Goal: Information Seeking & Learning: Check status

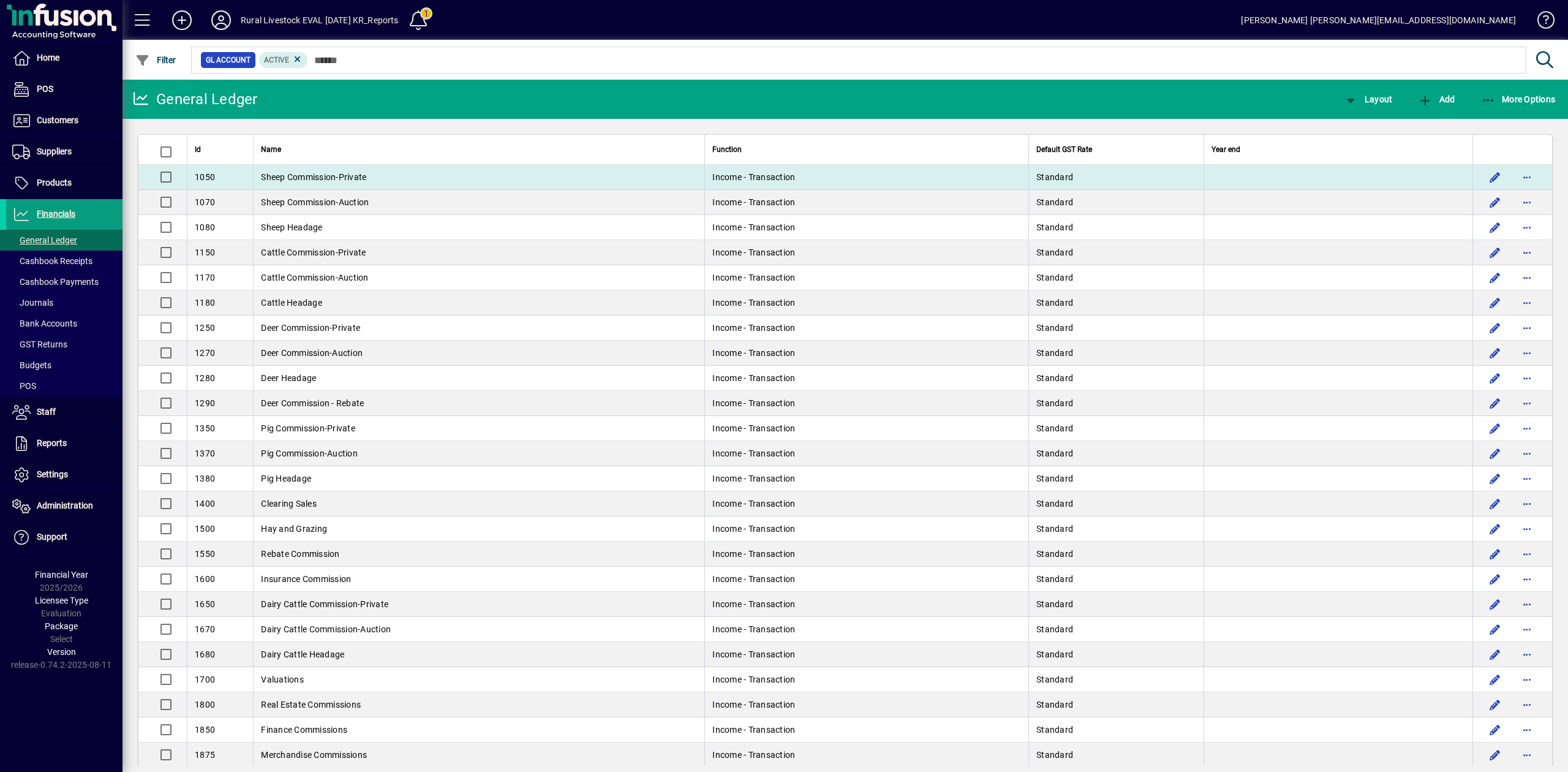
click at [353, 172] on span "Sheep Commission-Private" at bounding box center [313, 177] width 106 height 10
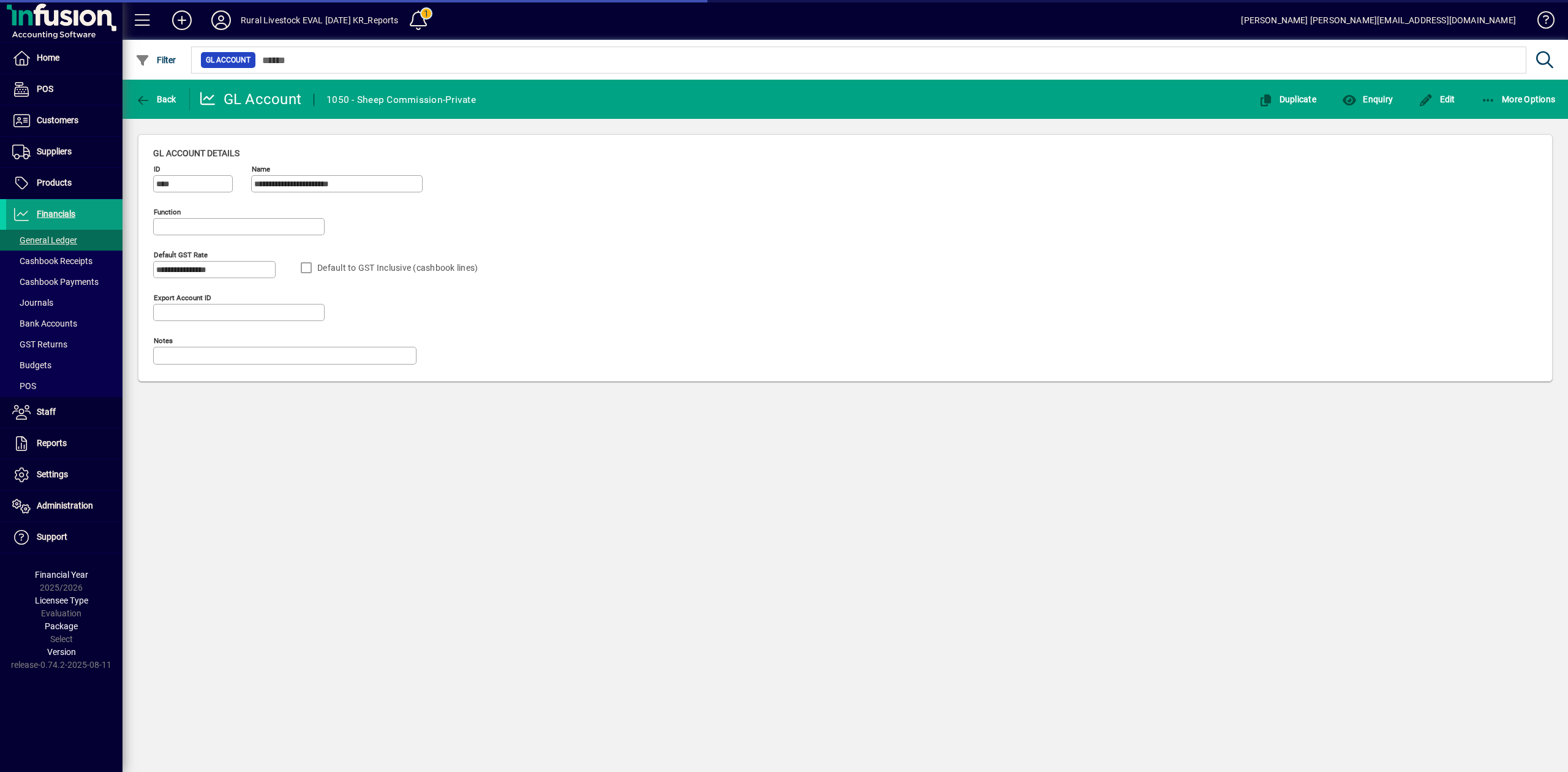
type input "**********"
click at [1361, 99] on span "Enquiry" at bounding box center [1367, 99] width 51 height 10
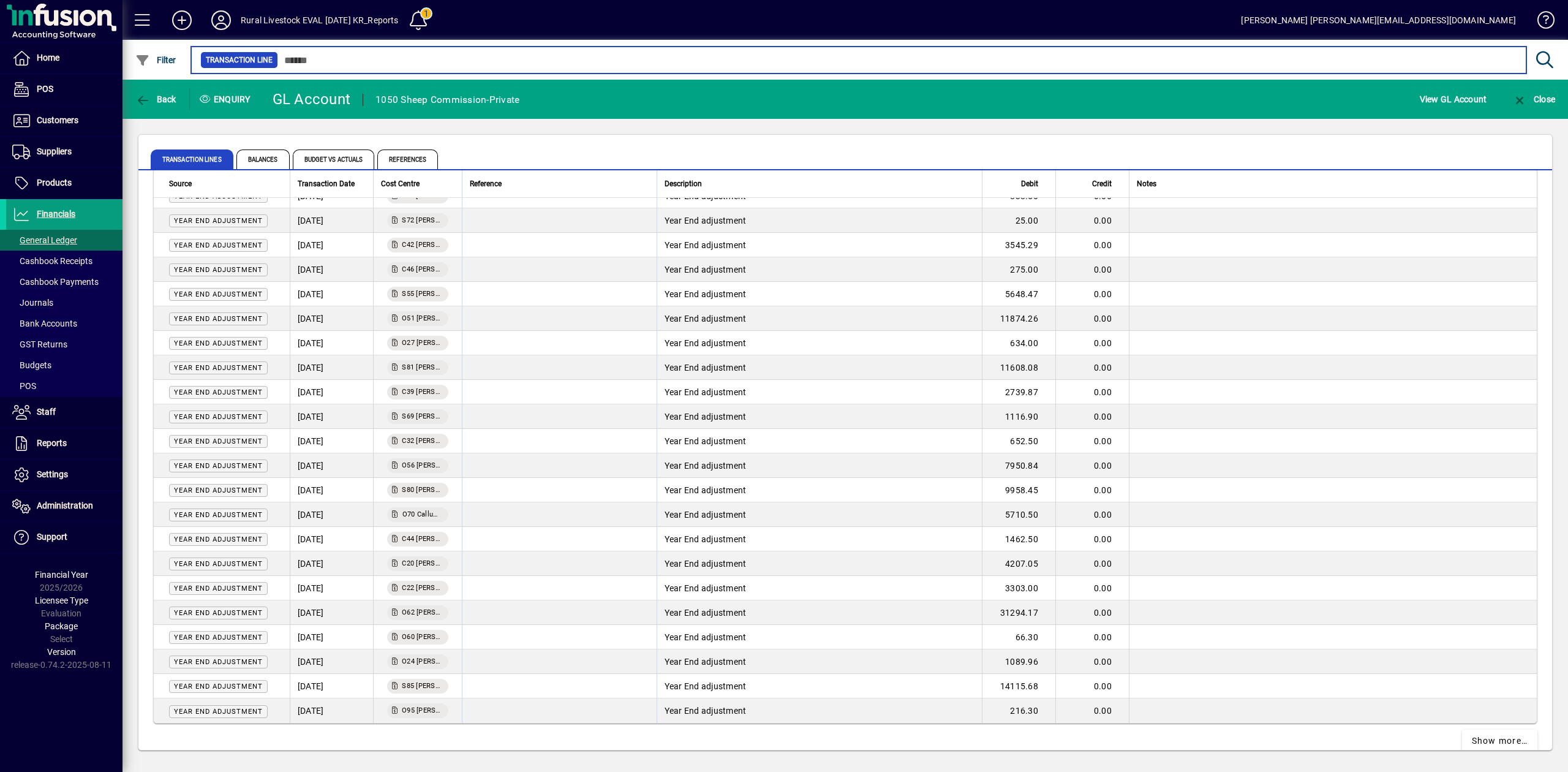
scroll to position [1956, 0]
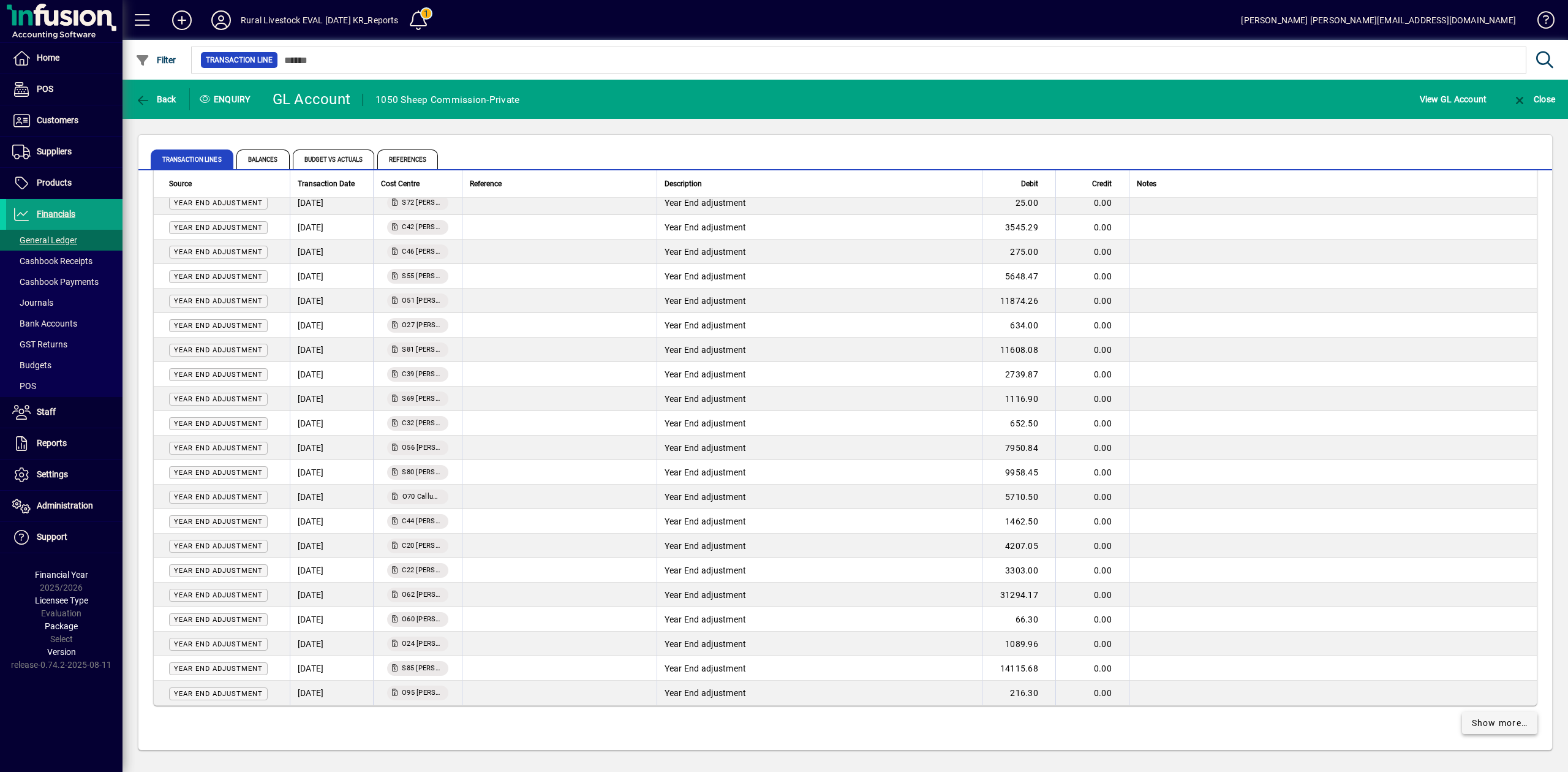
click at [1478, 720] on span "Show more…" at bounding box center [1501, 723] width 57 height 12
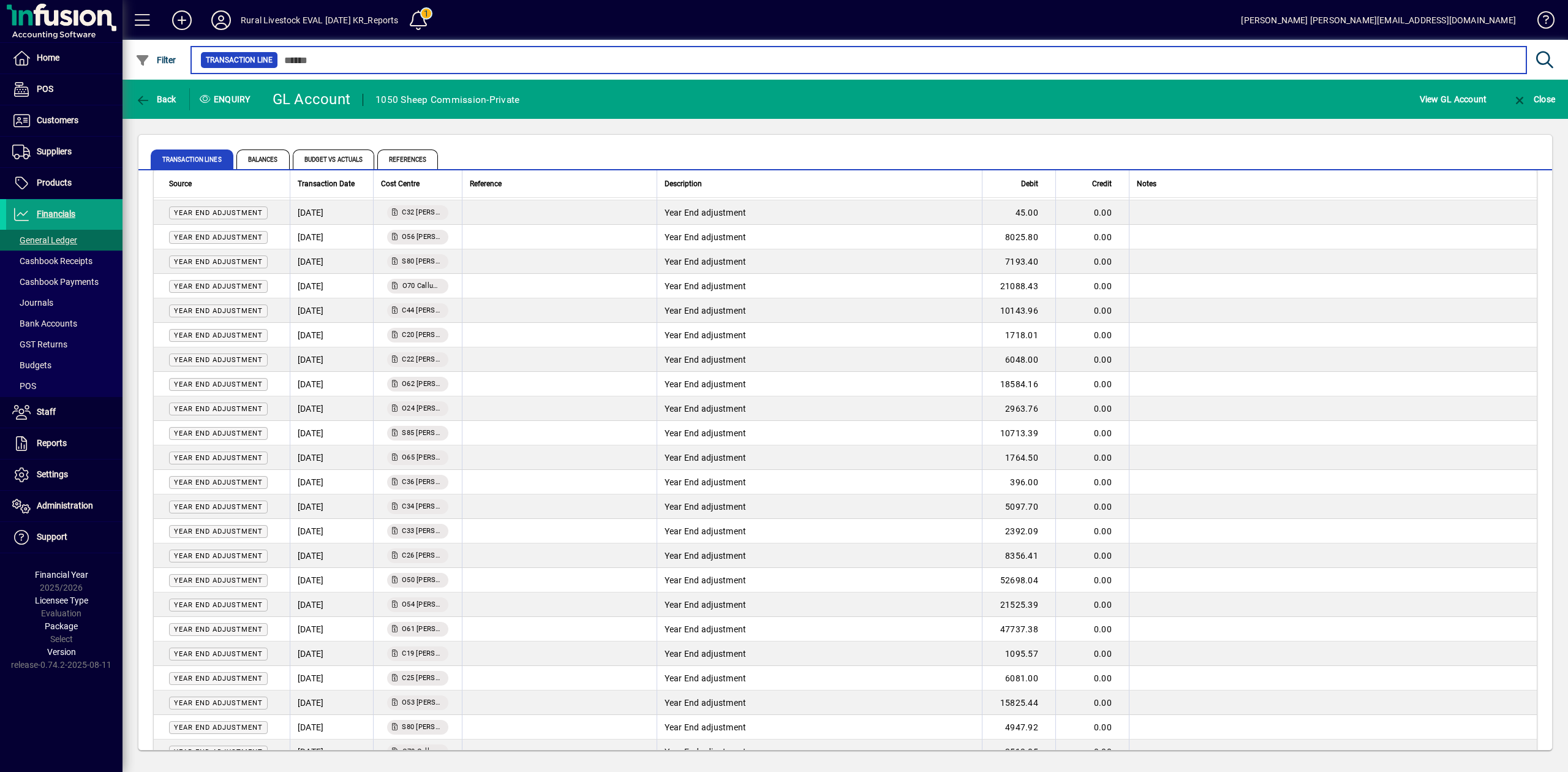
scroll to position [4407, 0]
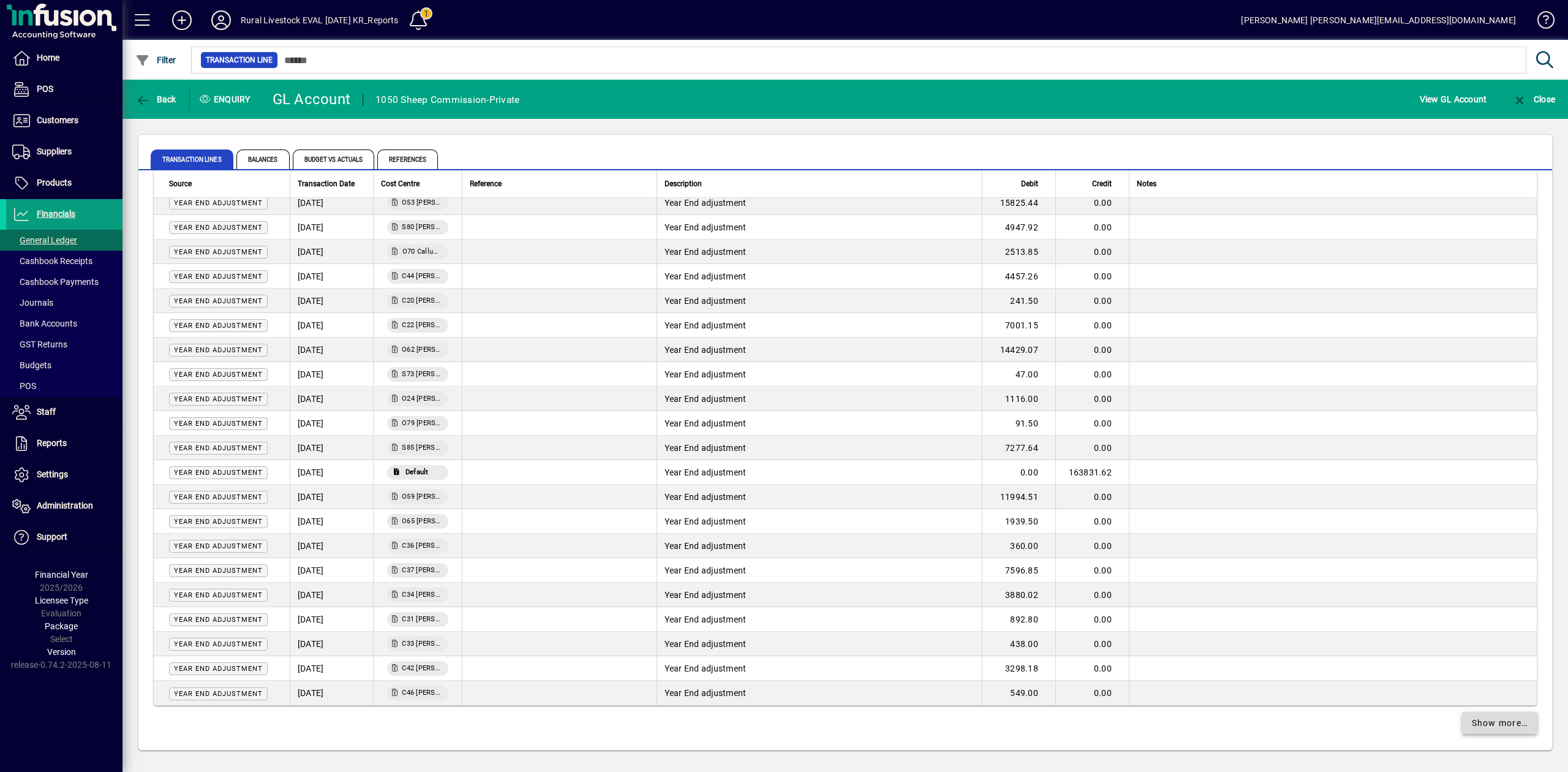
click at [1481, 729] on span "Show more…" at bounding box center [1501, 723] width 57 height 12
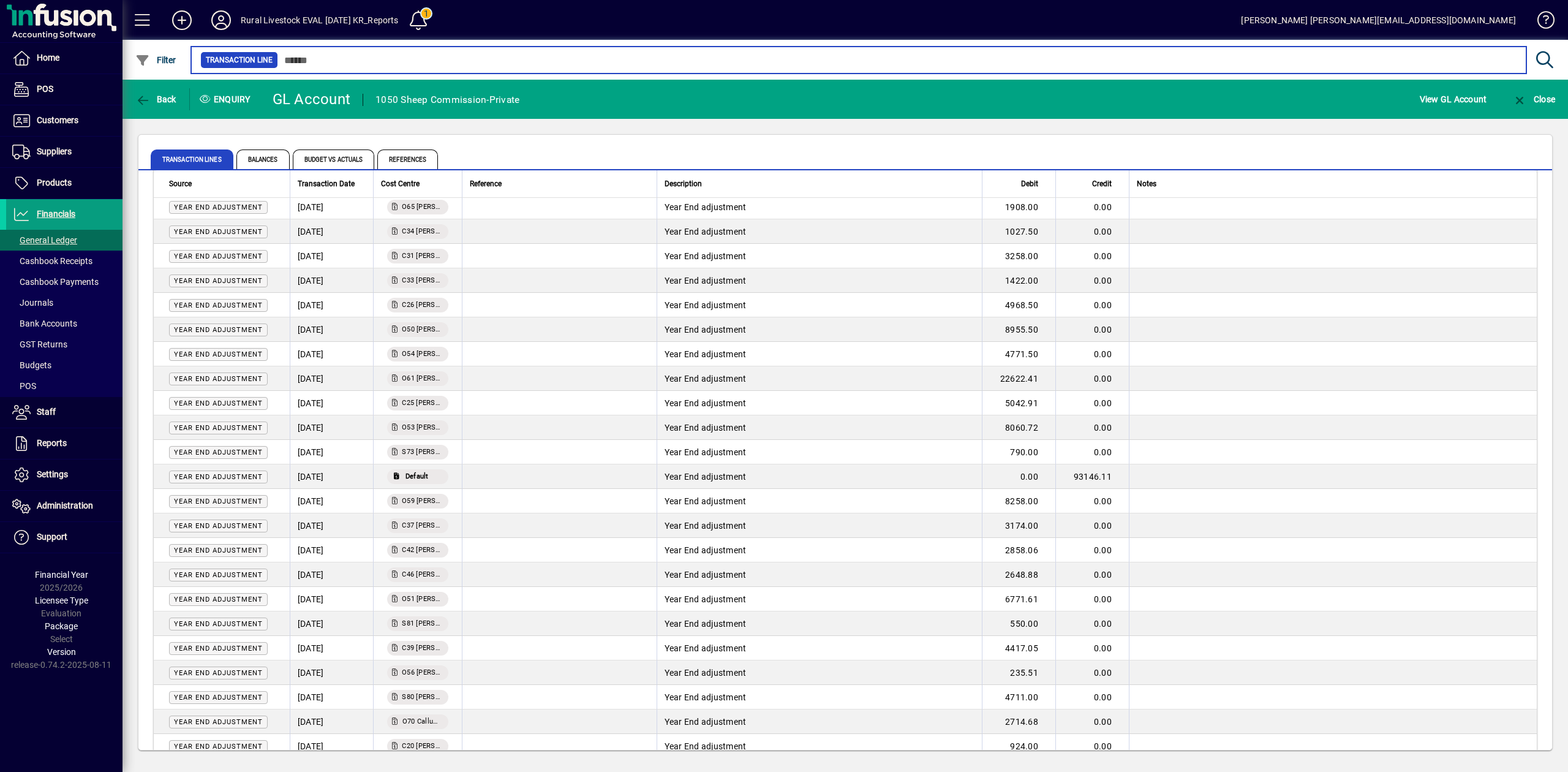
scroll to position [6857, 0]
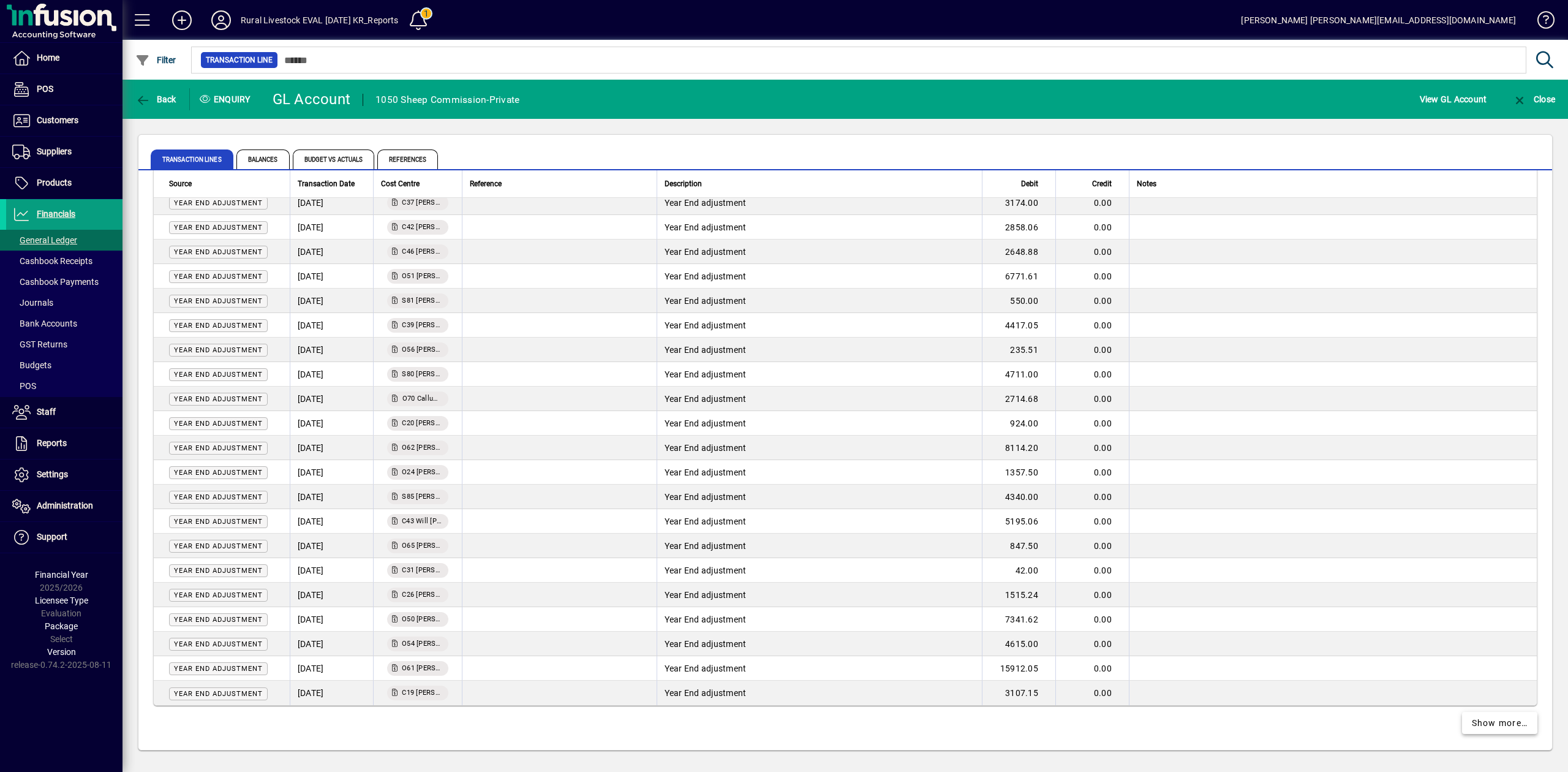
drag, startPoint x: 1506, startPoint y: 726, endPoint x: 1501, endPoint y: 720, distance: 7.8
click at [1506, 726] on span "Show more…" at bounding box center [1501, 723] width 57 height 12
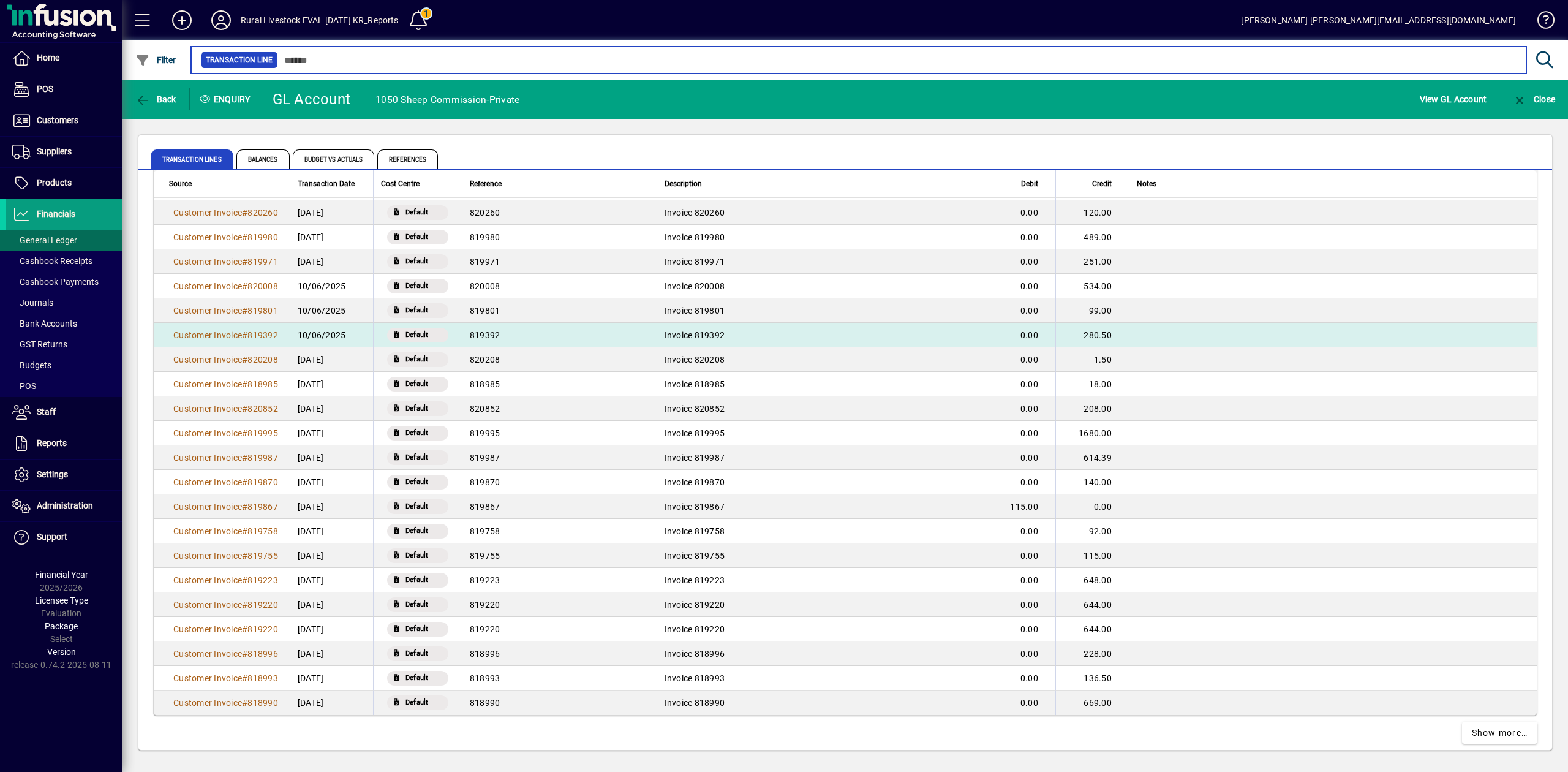
scroll to position [9308, 0]
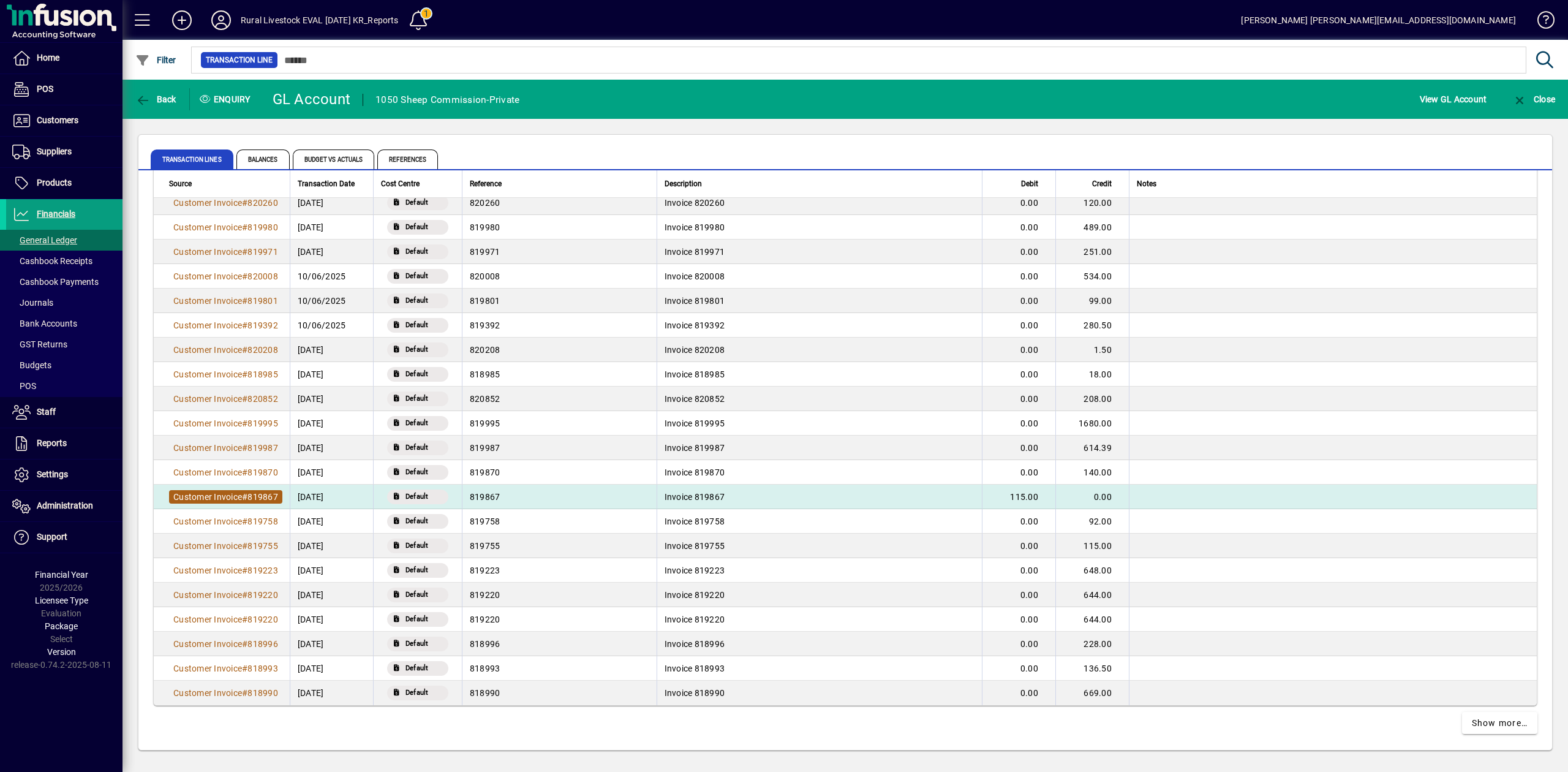
click at [255, 494] on span "819867" at bounding box center [262, 497] width 31 height 10
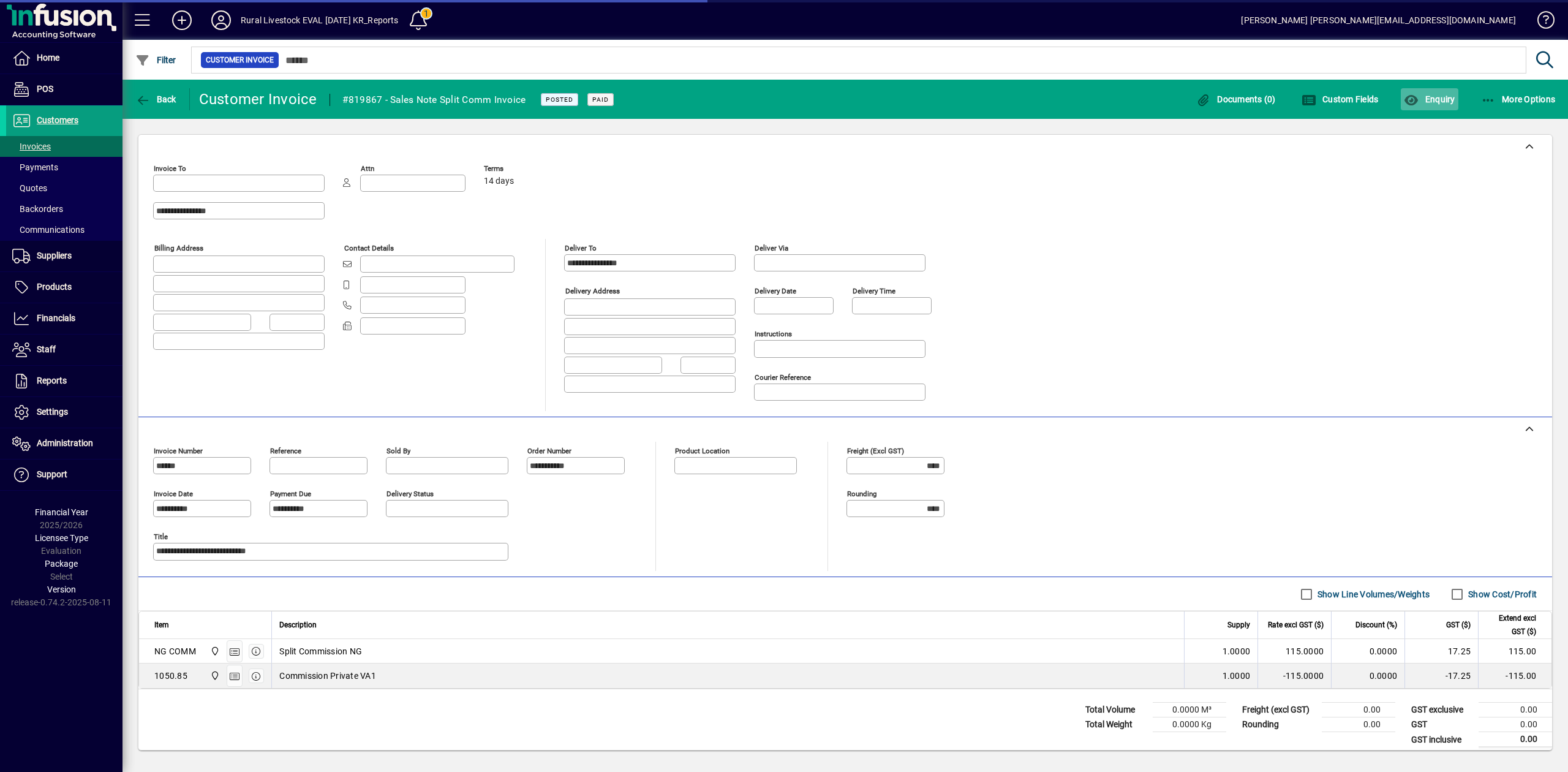
type input "****"
click at [1427, 101] on span "Enquiry" at bounding box center [1429, 99] width 51 height 10
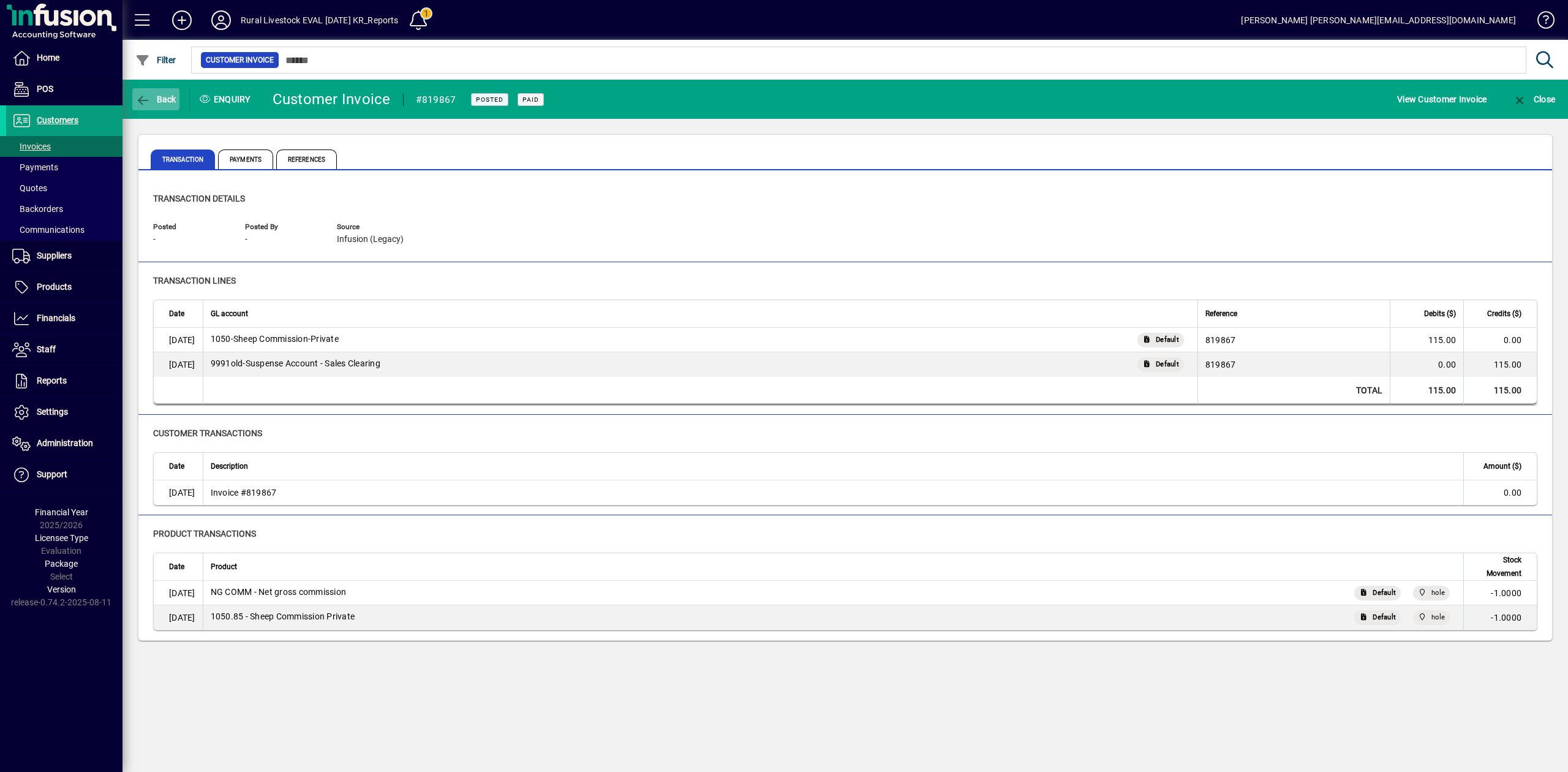
click at [147, 89] on span "button" at bounding box center [156, 99] width 47 height 29
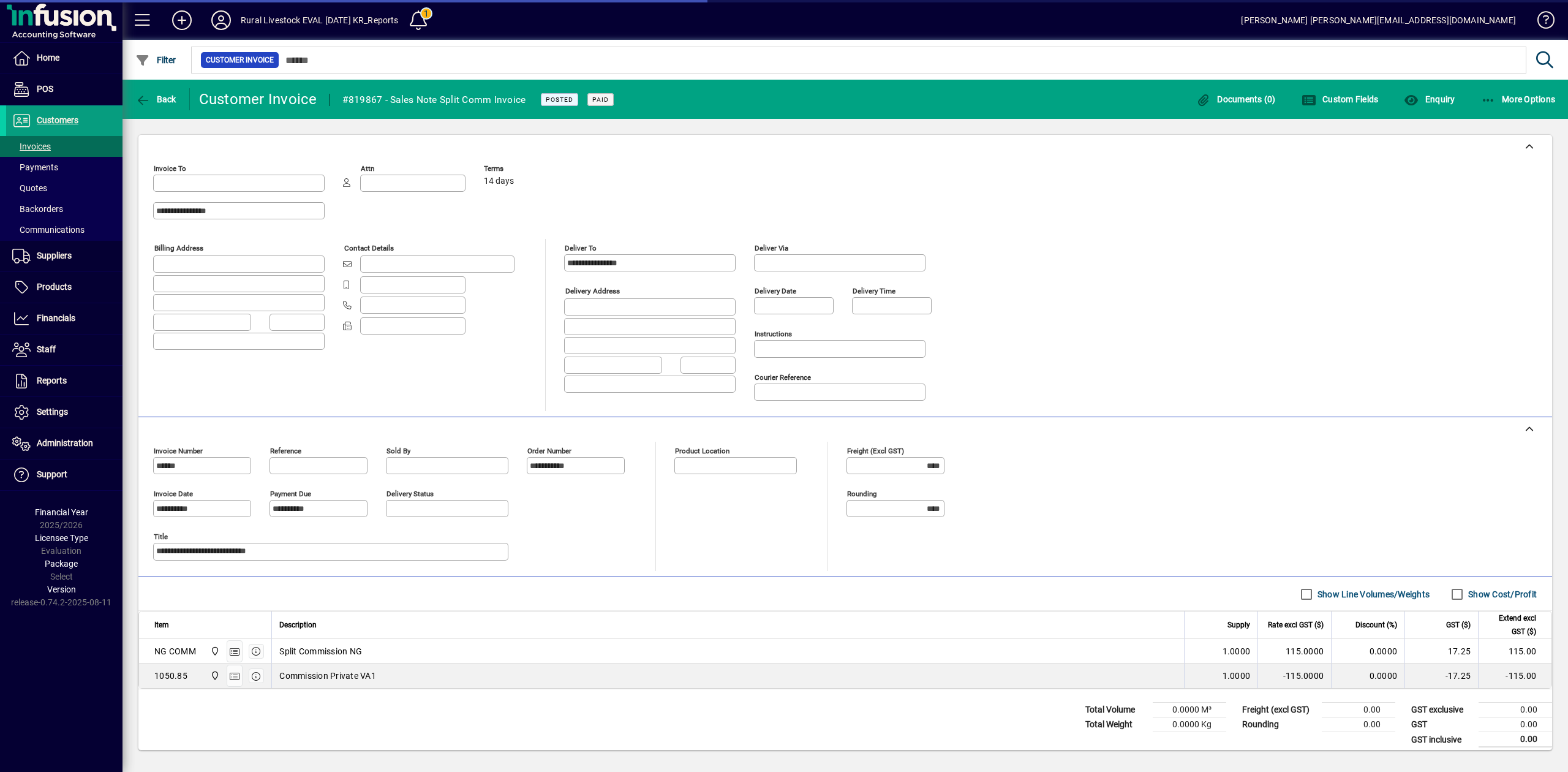
type input "**********"
type input "****"
click at [147, 99] on icon "button" at bounding box center [143, 100] width 15 height 12
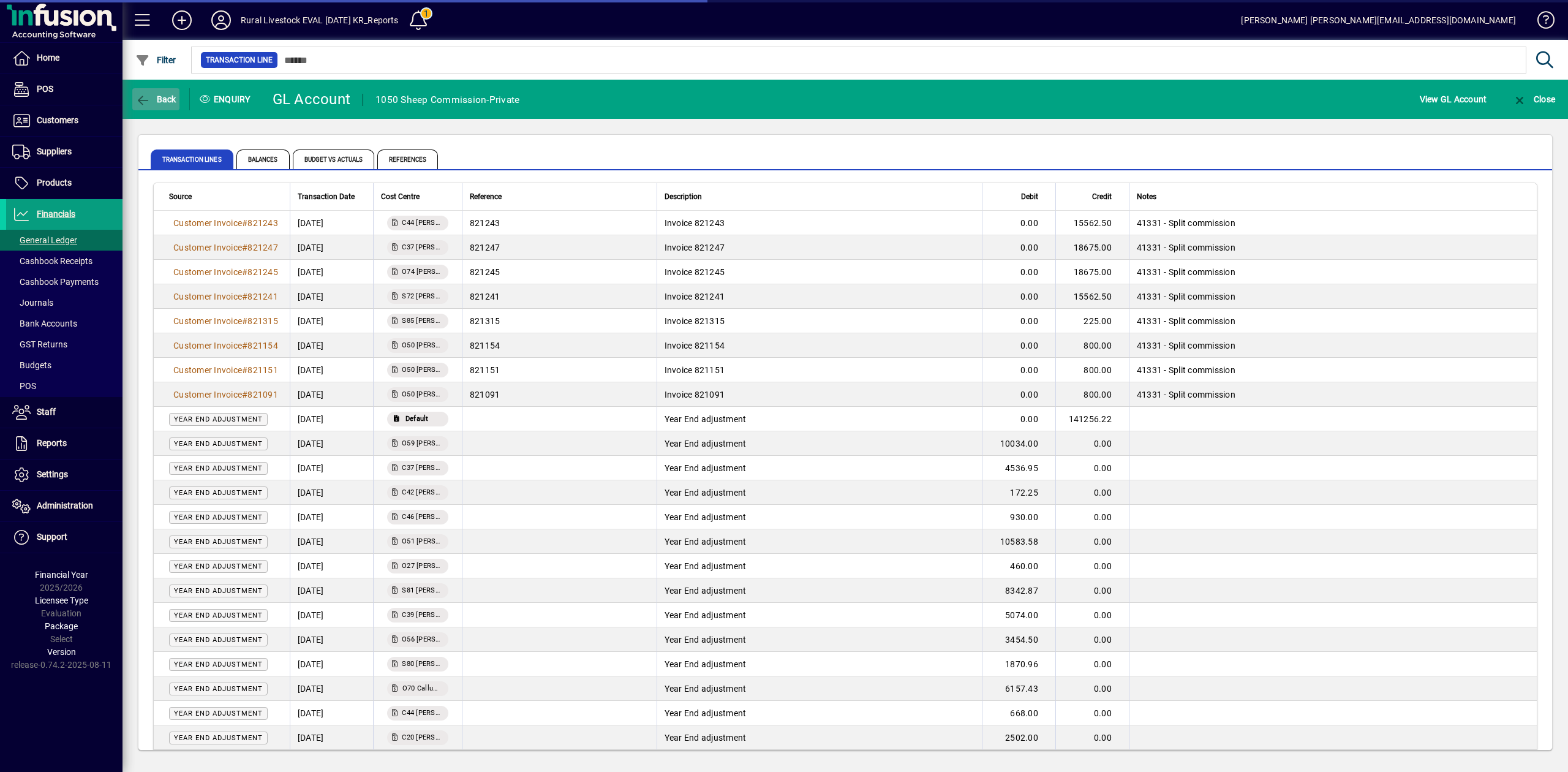
click at [156, 96] on span "Back" at bounding box center [156, 99] width 41 height 10
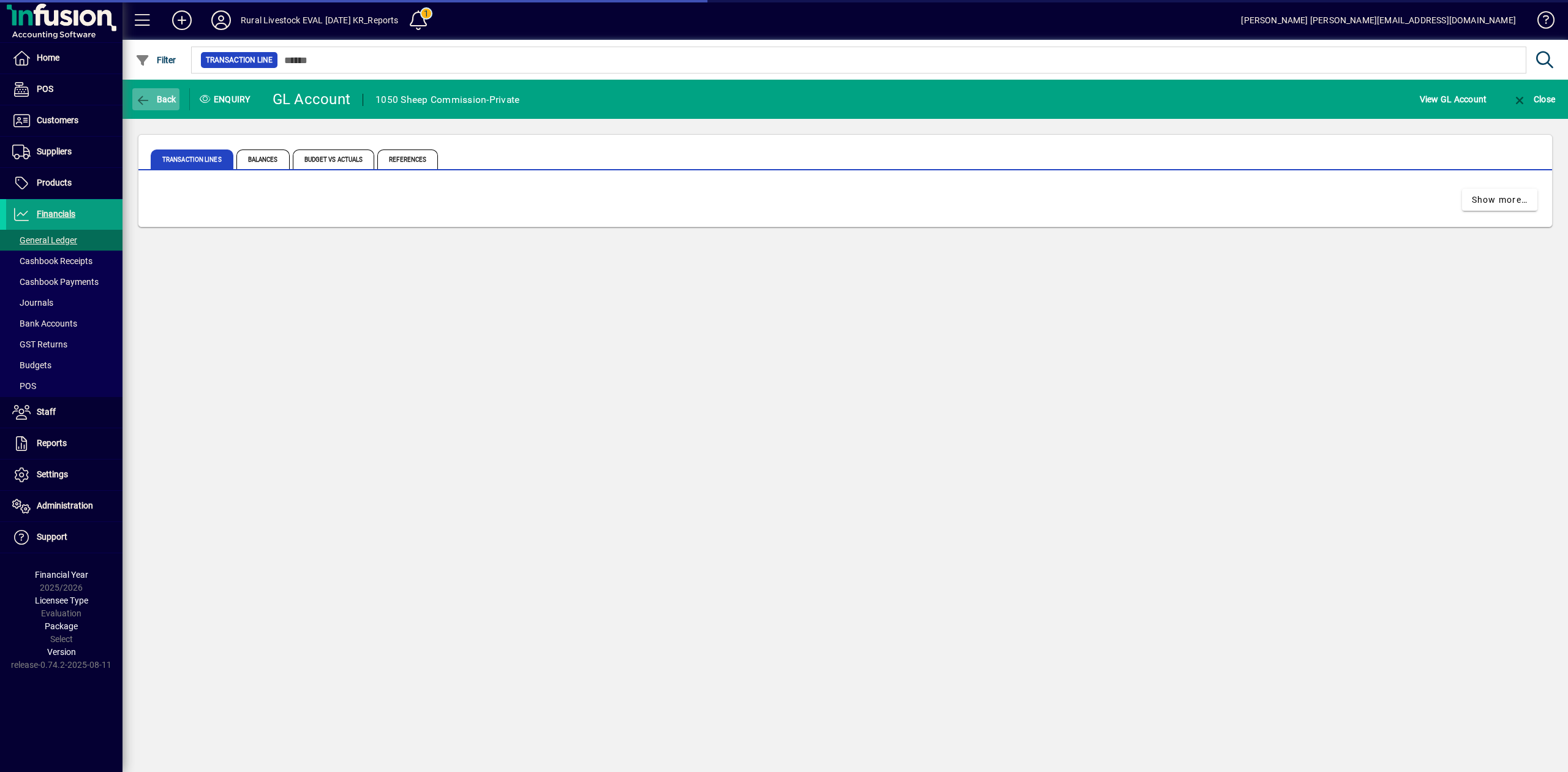
click at [155, 96] on span "Back" at bounding box center [156, 99] width 41 height 10
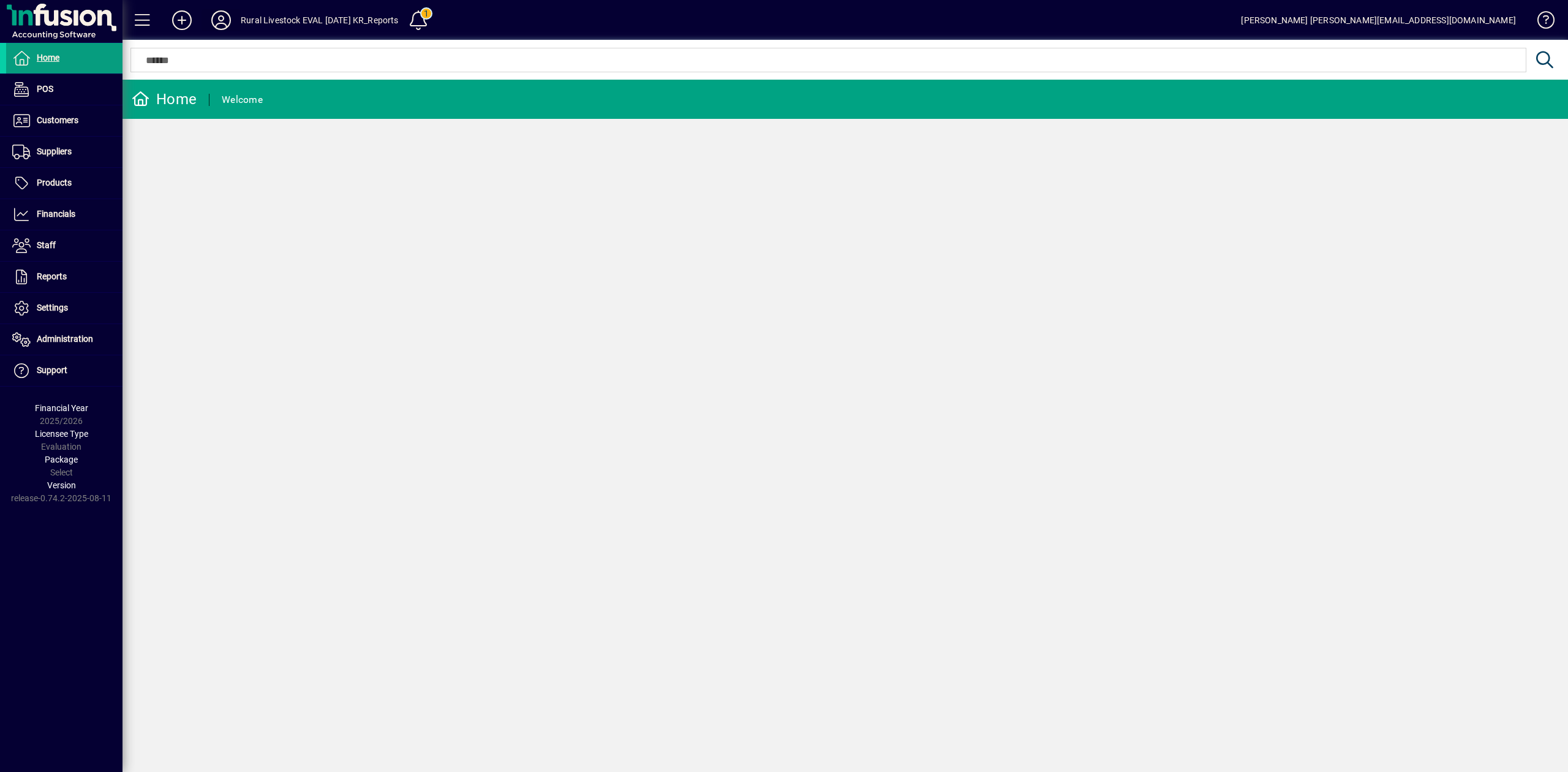
click at [223, 20] on icon at bounding box center [221, 21] width 24 height 20
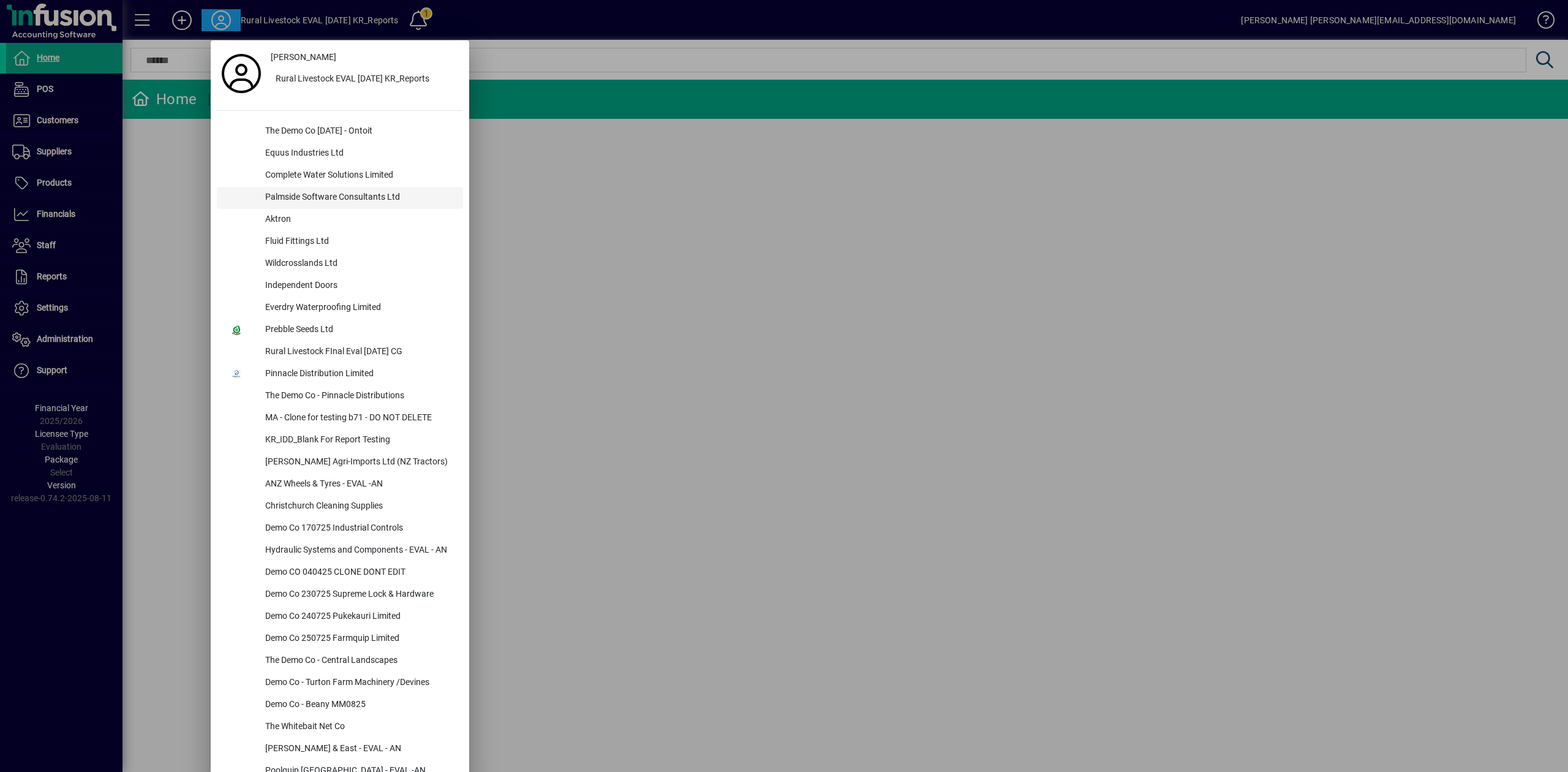
click at [325, 197] on div "Palmside Software Consultants Ltd" at bounding box center [359, 197] width 207 height 22
